Goal: Information Seeking & Learning: Learn about a topic

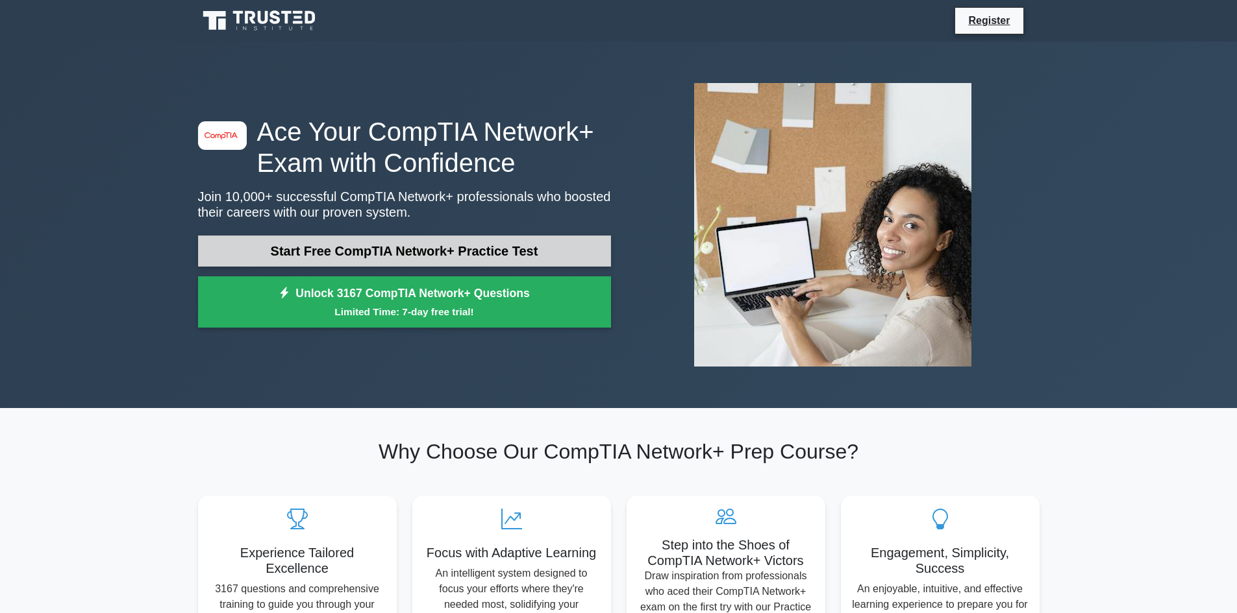
click at [523, 262] on link "Start Free CompTIA Network+ Practice Test" at bounding box center [404, 251] width 413 height 31
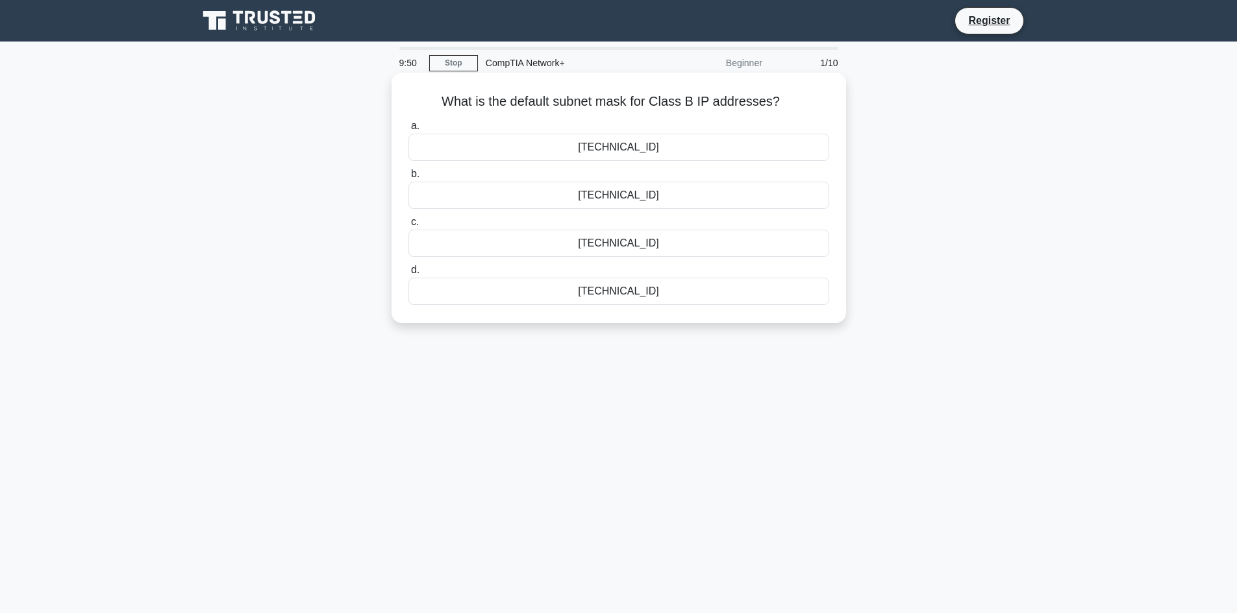
click at [504, 299] on div "255.255.255.0" at bounding box center [618, 291] width 421 height 27
click at [408, 275] on input "d. 255.255.255.0" at bounding box center [408, 270] width 0 height 8
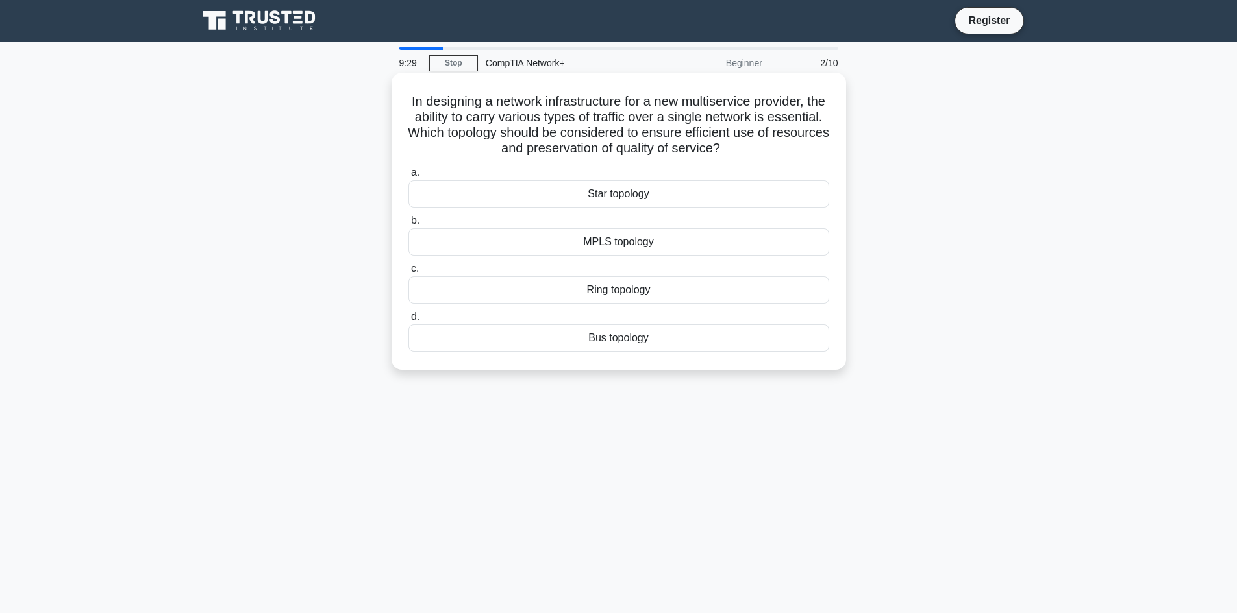
click at [431, 244] on div "MPLS topology" at bounding box center [618, 242] width 421 height 27
click at [408, 225] on input "b. MPLS topology" at bounding box center [408, 221] width 0 height 8
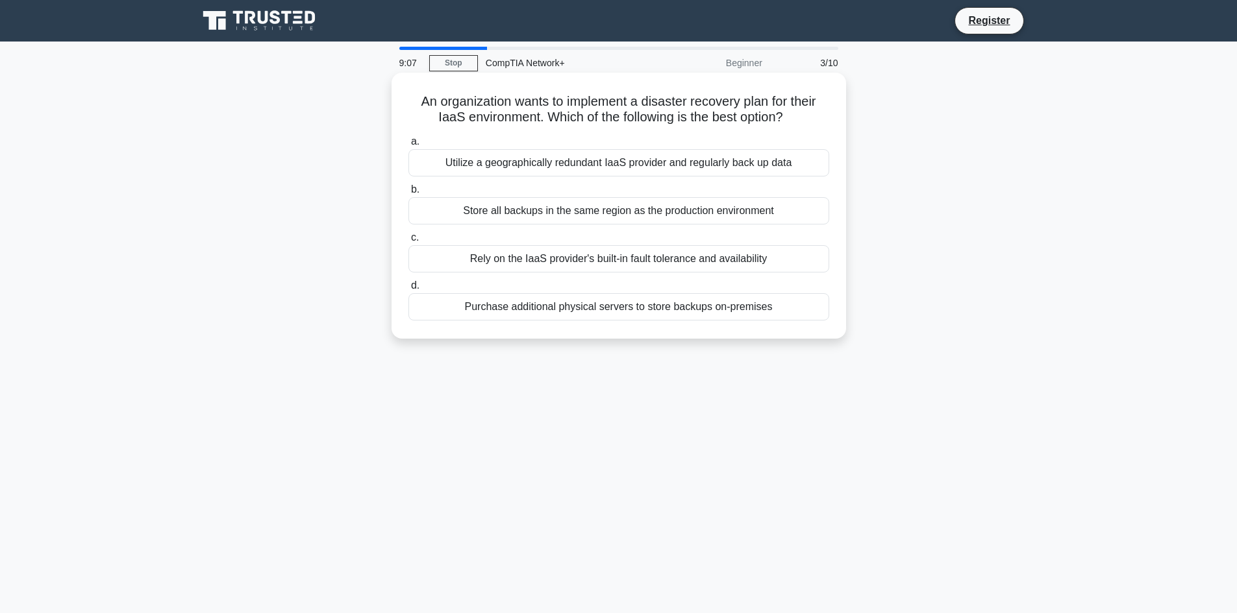
click at [488, 171] on div "Utilize a geographically redundant IaaS provider and regularly back up data" at bounding box center [618, 162] width 421 height 27
click at [408, 146] on input "a. Utilize a geographically redundant IaaS provider and regularly back up data" at bounding box center [408, 142] width 0 height 8
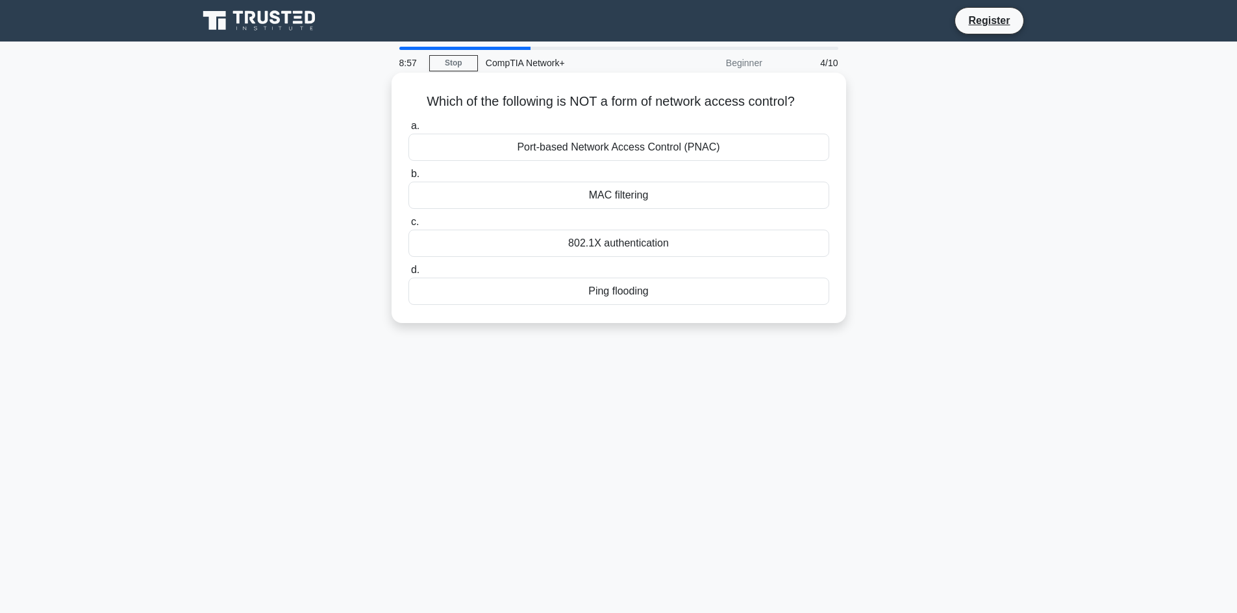
click at [569, 291] on div "Ping flooding" at bounding box center [618, 291] width 421 height 27
click at [408, 275] on input "d. Ping flooding" at bounding box center [408, 270] width 0 height 8
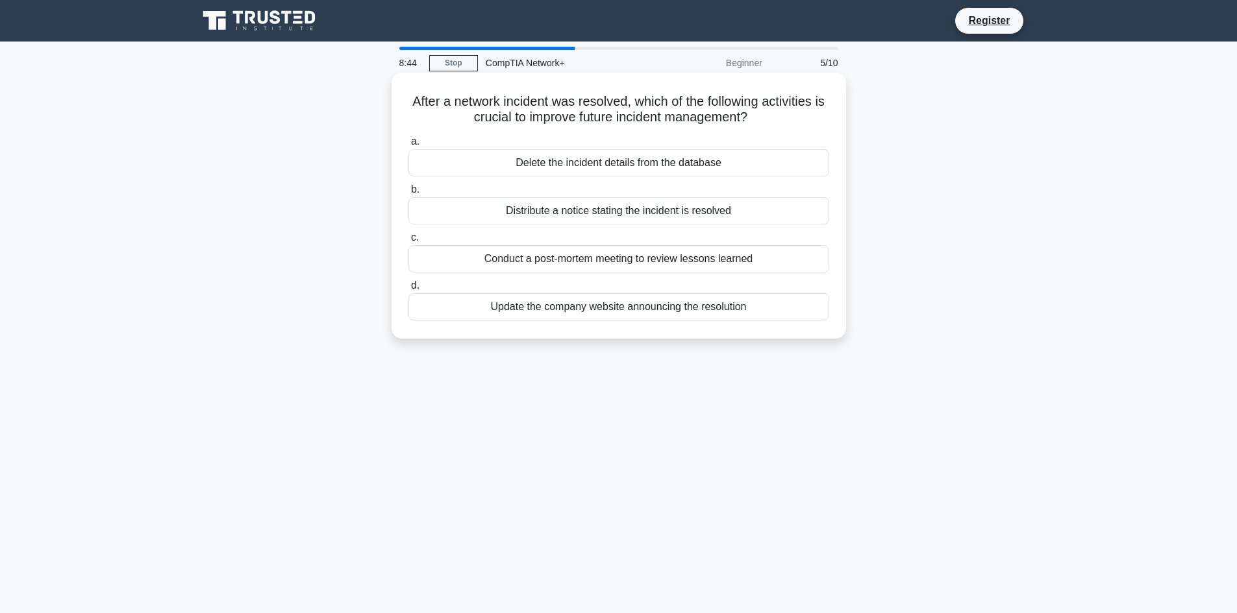
click at [560, 264] on div "Conduct a post-mortem meeting to review lessons learned" at bounding box center [618, 258] width 421 height 27
click at [408, 242] on input "c. Conduct a post-mortem meeting to review lessons learned" at bounding box center [408, 238] width 0 height 8
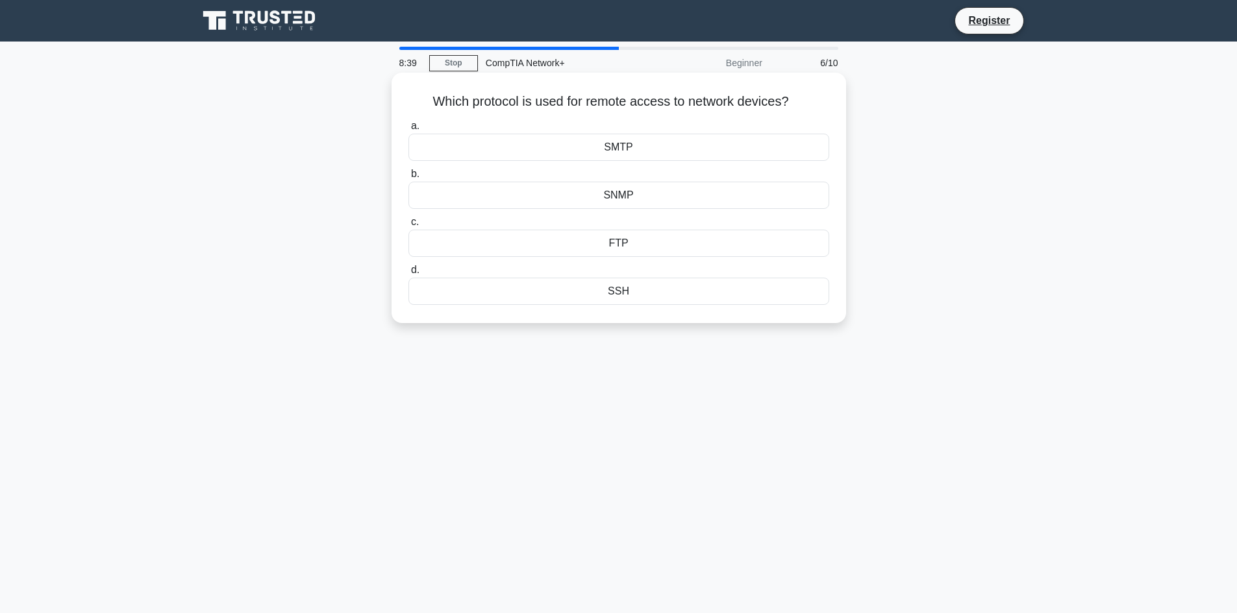
click at [529, 301] on div "SSH" at bounding box center [618, 291] width 421 height 27
click at [408, 275] on input "d. SSH" at bounding box center [408, 270] width 0 height 8
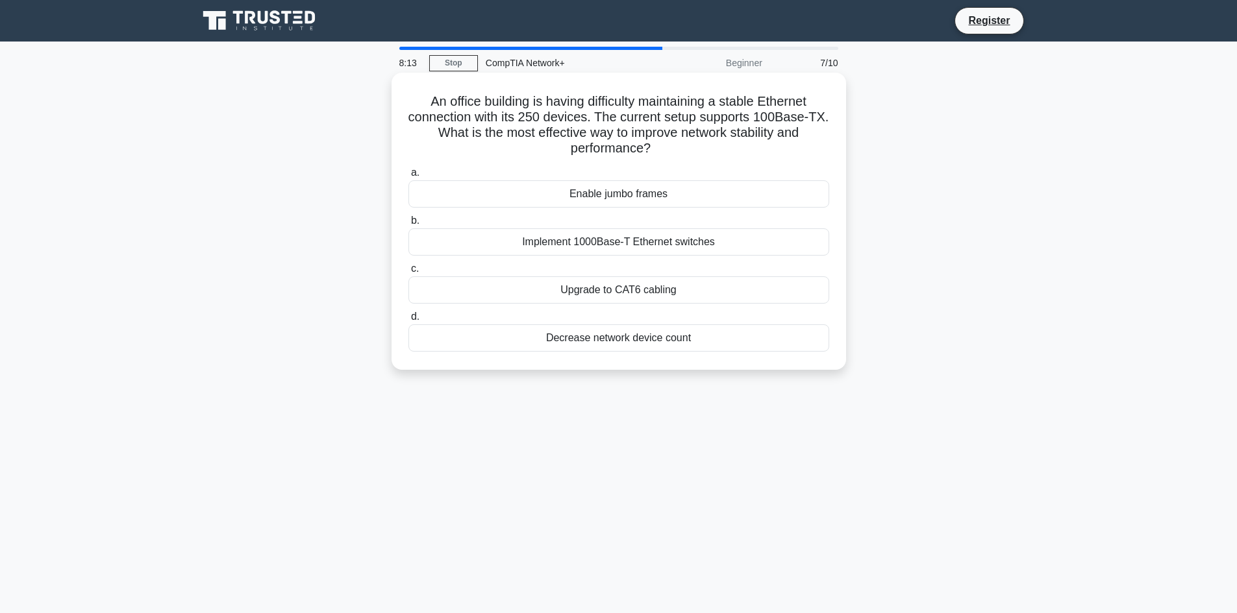
click at [520, 254] on div "Implement 1000Base-T Ethernet switches" at bounding box center [618, 242] width 421 height 27
click at [408, 225] on input "b. Implement 1000Base-T Ethernet switches" at bounding box center [408, 221] width 0 height 8
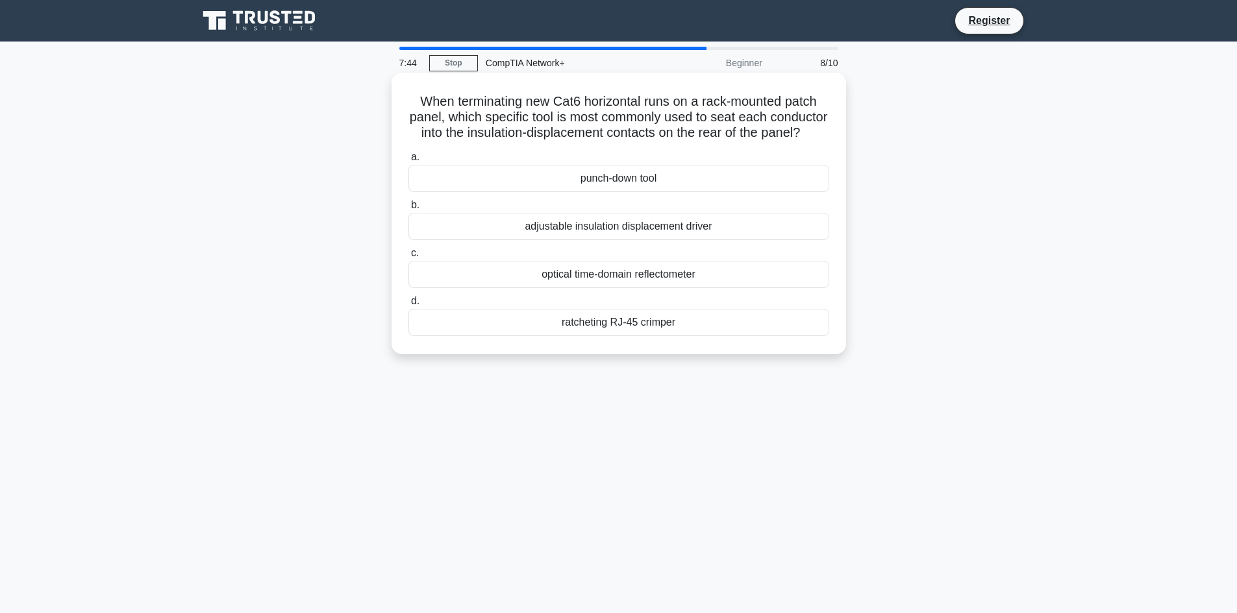
click at [504, 336] on div "ratcheting RJ-45 crimper" at bounding box center [618, 322] width 421 height 27
click at [408, 306] on input "d. ratcheting RJ-45 crimper" at bounding box center [408, 301] width 0 height 8
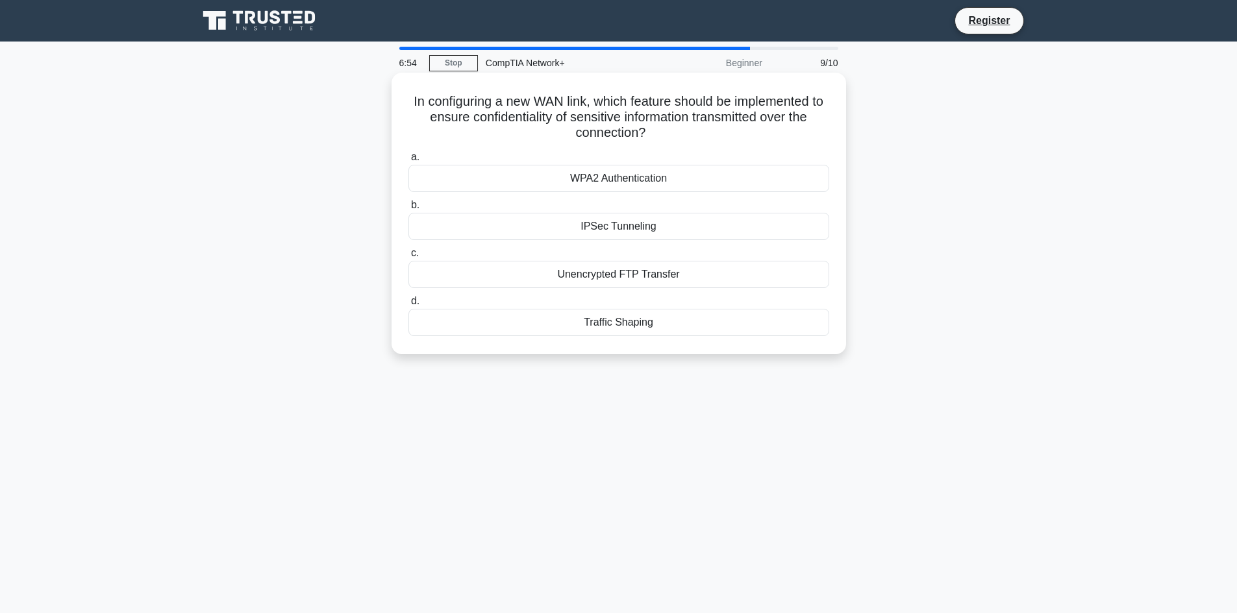
click at [491, 188] on div "WPA2 Authentication" at bounding box center [618, 178] width 421 height 27
click at [408, 162] on input "a. WPA2 Authentication" at bounding box center [408, 157] width 0 height 8
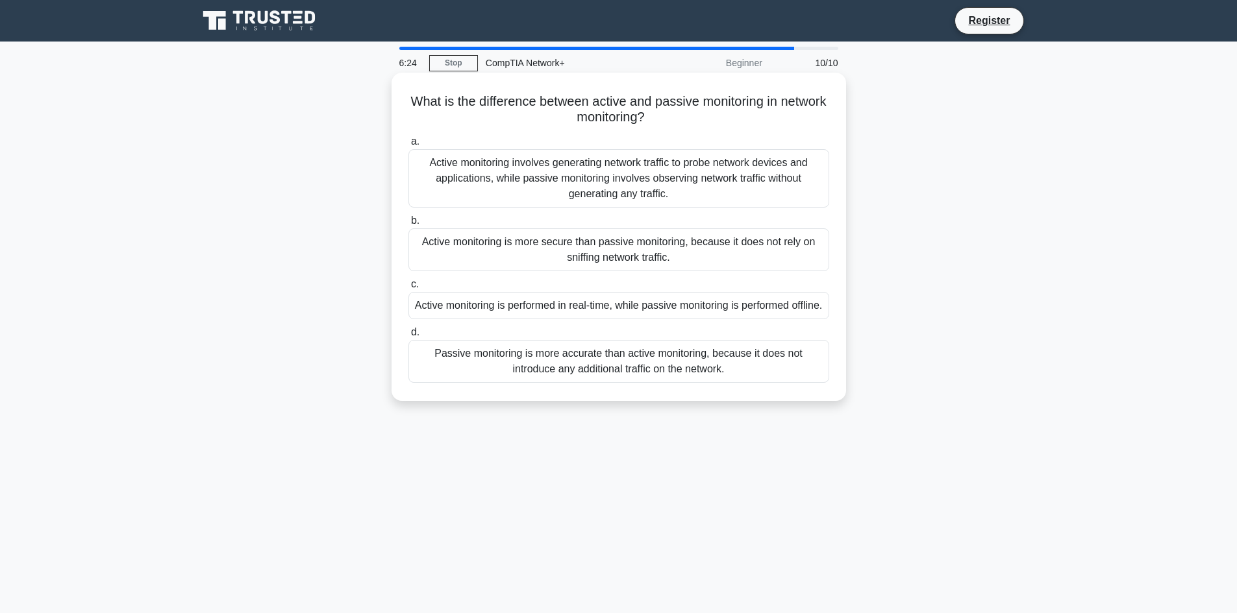
click at [534, 183] on div "Active monitoring involves generating network traffic to probe network devices …" at bounding box center [618, 178] width 421 height 58
click at [408, 146] on input "a. Active monitoring involves generating network traffic to probe network devic…" at bounding box center [408, 142] width 0 height 8
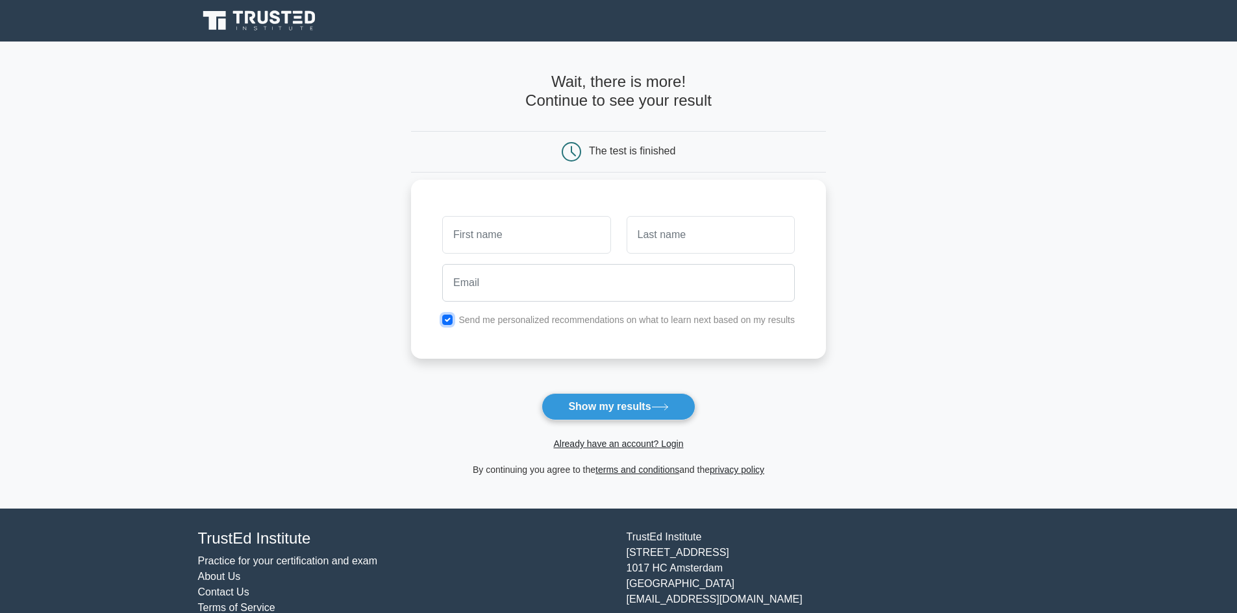
click at [449, 323] on input "checkbox" at bounding box center [447, 320] width 10 height 10
checkbox input "false"
click at [558, 412] on button "Show my results" at bounding box center [617, 406] width 153 height 27
type input "Oki"
type input "[PERSON_NAME]"
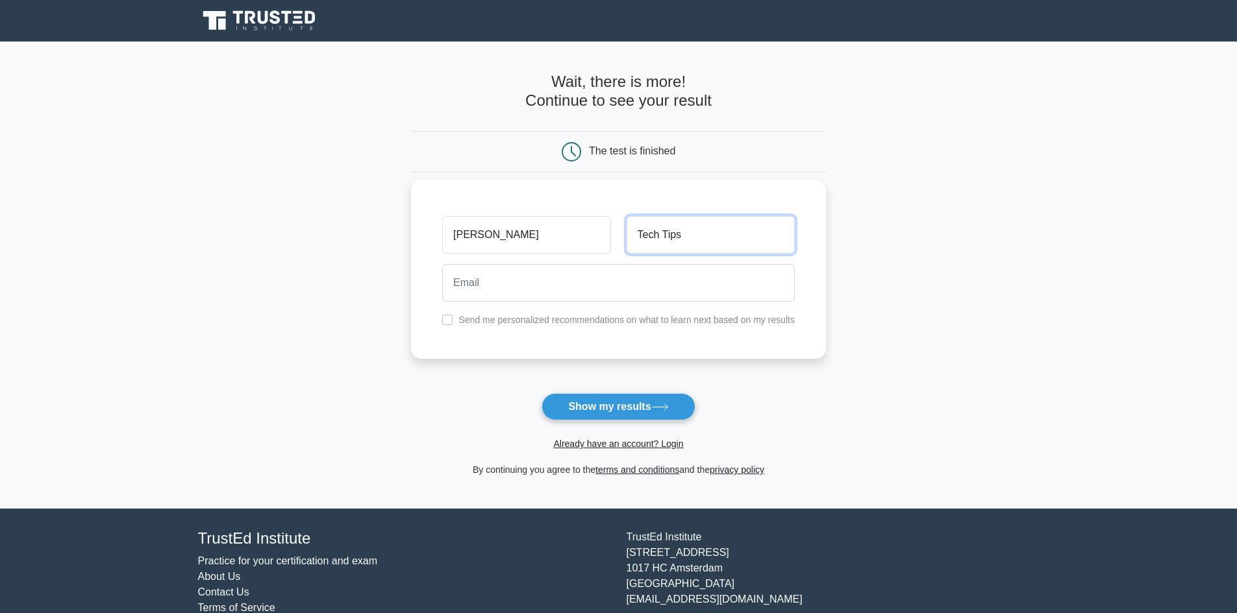
type input "Tech Tips"
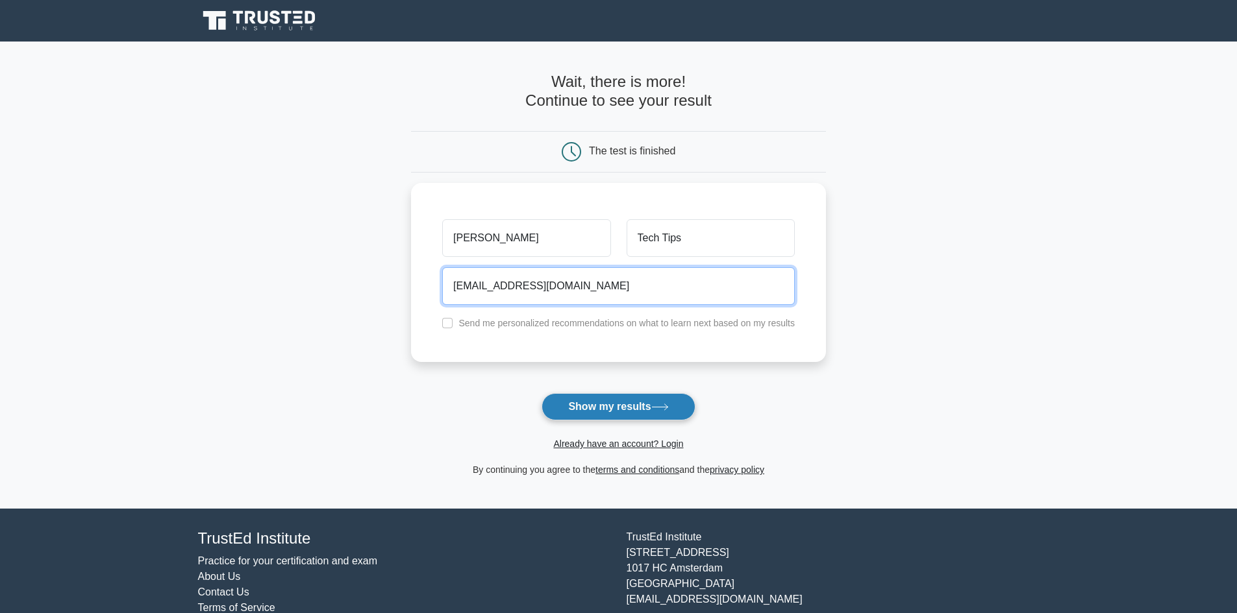
type input "linustechtips@yahoo.com"
click at [606, 408] on button "Show my results" at bounding box center [617, 406] width 153 height 27
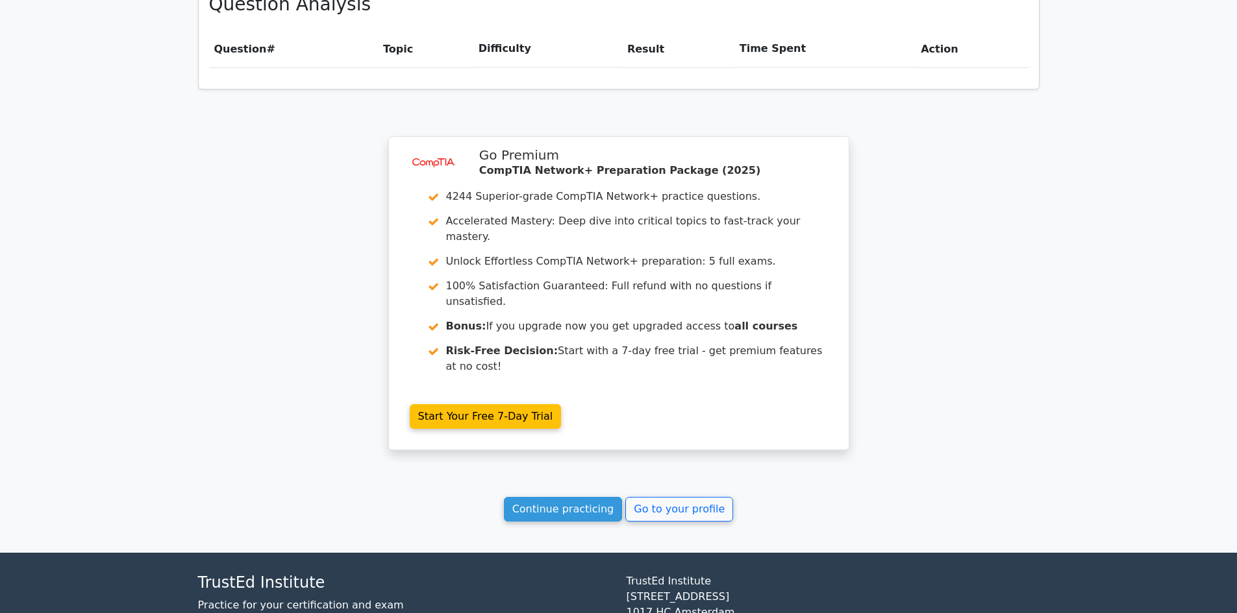
scroll to position [475, 0]
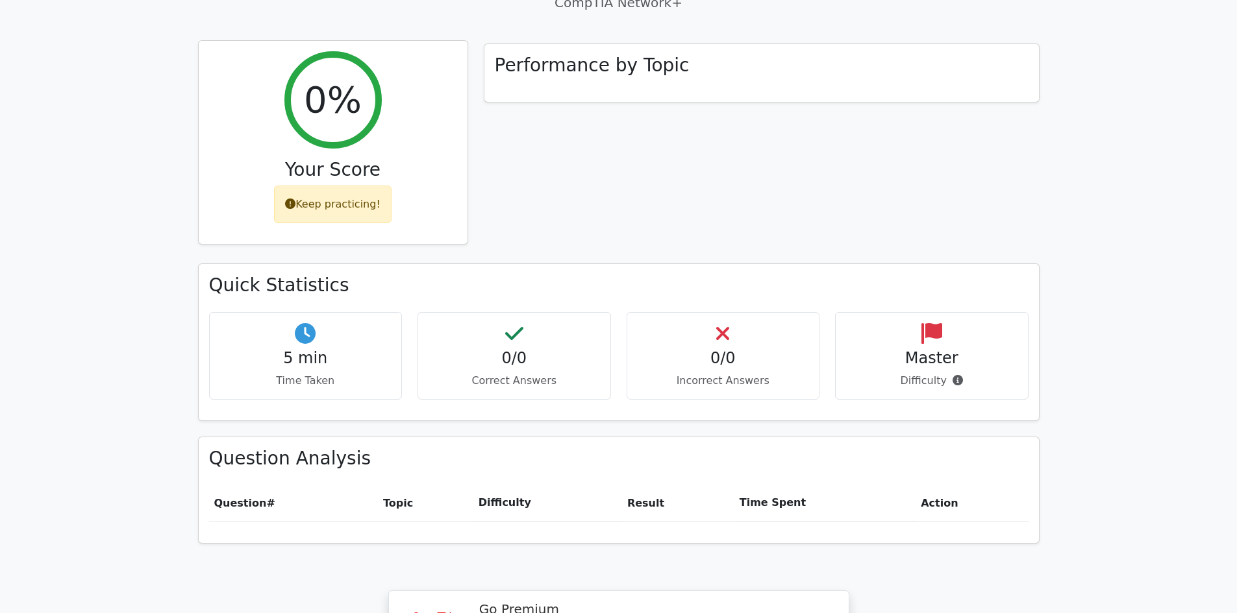
drag, startPoint x: 321, startPoint y: 166, endPoint x: 358, endPoint y: 170, distance: 37.3
click at [321, 186] on div "Keep practicing!" at bounding box center [333, 205] width 118 height 38
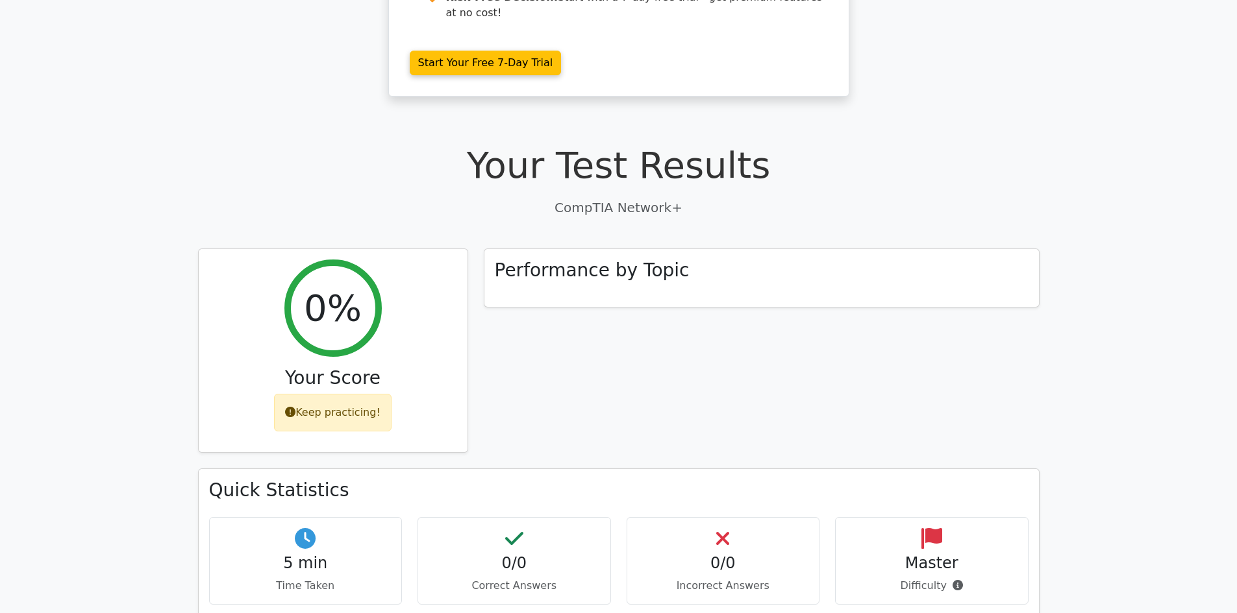
scroll to position [215, 0]
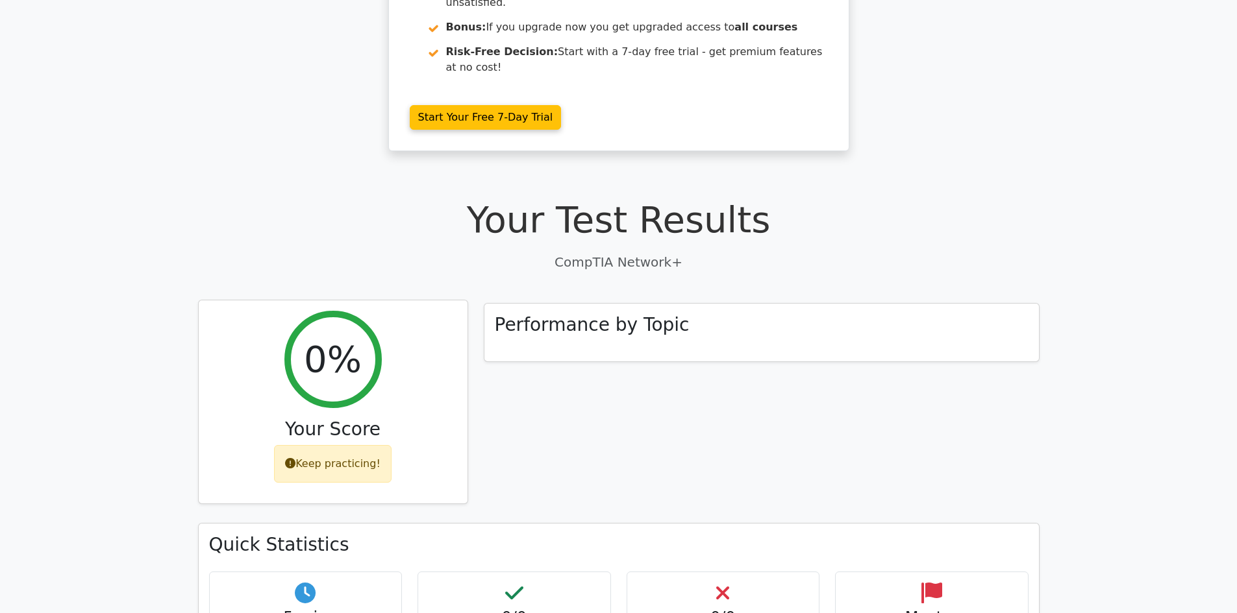
drag, startPoint x: 338, startPoint y: 258, endPoint x: 378, endPoint y: 260, distance: 39.6
click at [344, 301] on div "0% Your Score Keep practicing!" at bounding box center [333, 403] width 269 height 204
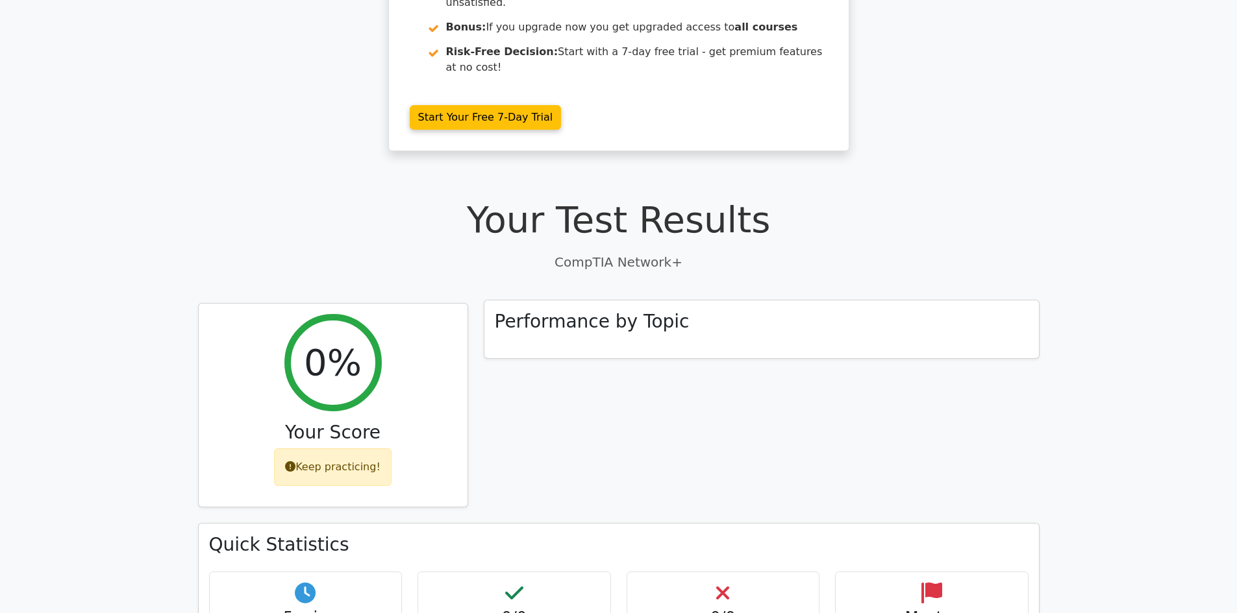
click at [585, 301] on div "Performance by Topic" at bounding box center [761, 330] width 554 height 58
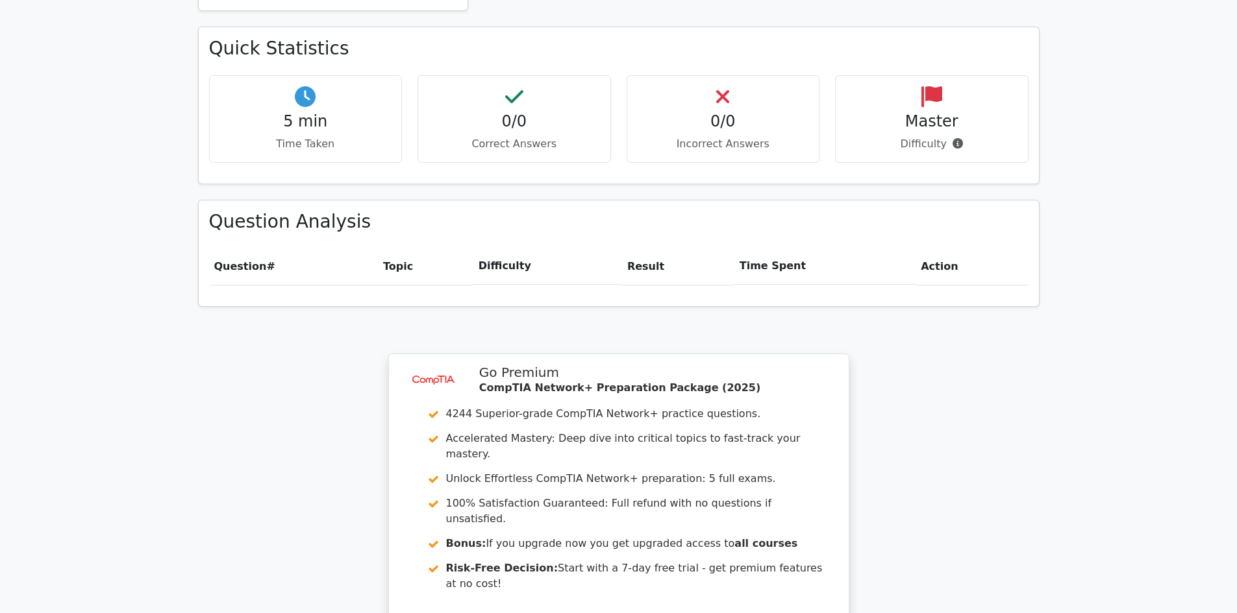
scroll to position [929, 0]
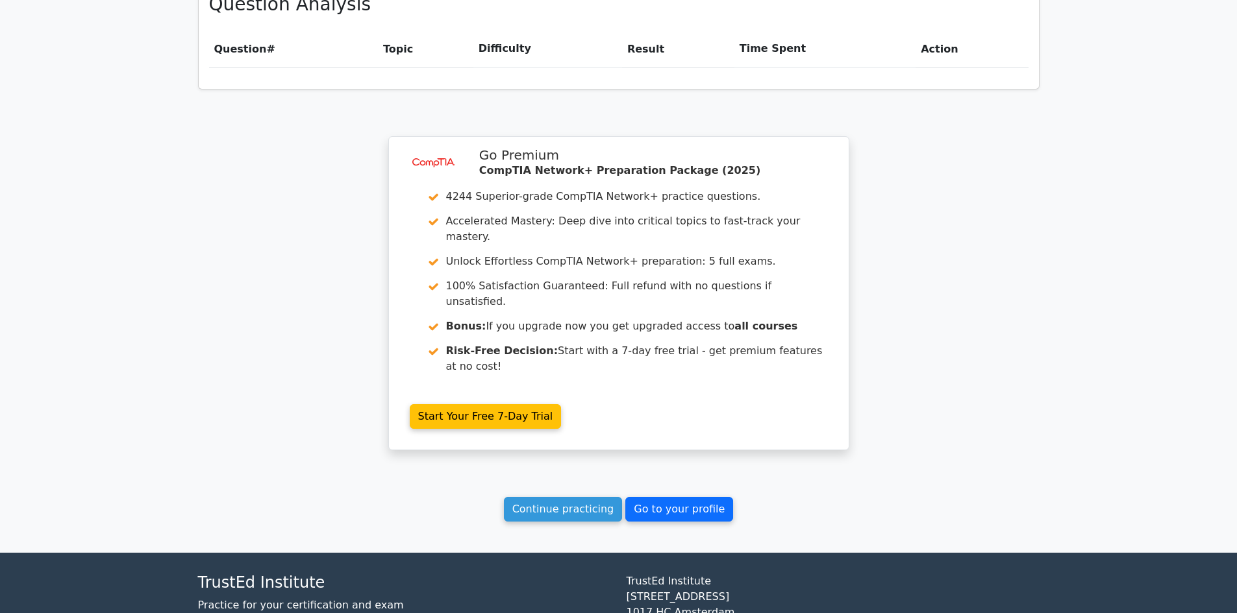
click at [710, 497] on link "Go to your profile" at bounding box center [679, 509] width 108 height 25
